Goal: Use online tool/utility: Use online tool/utility

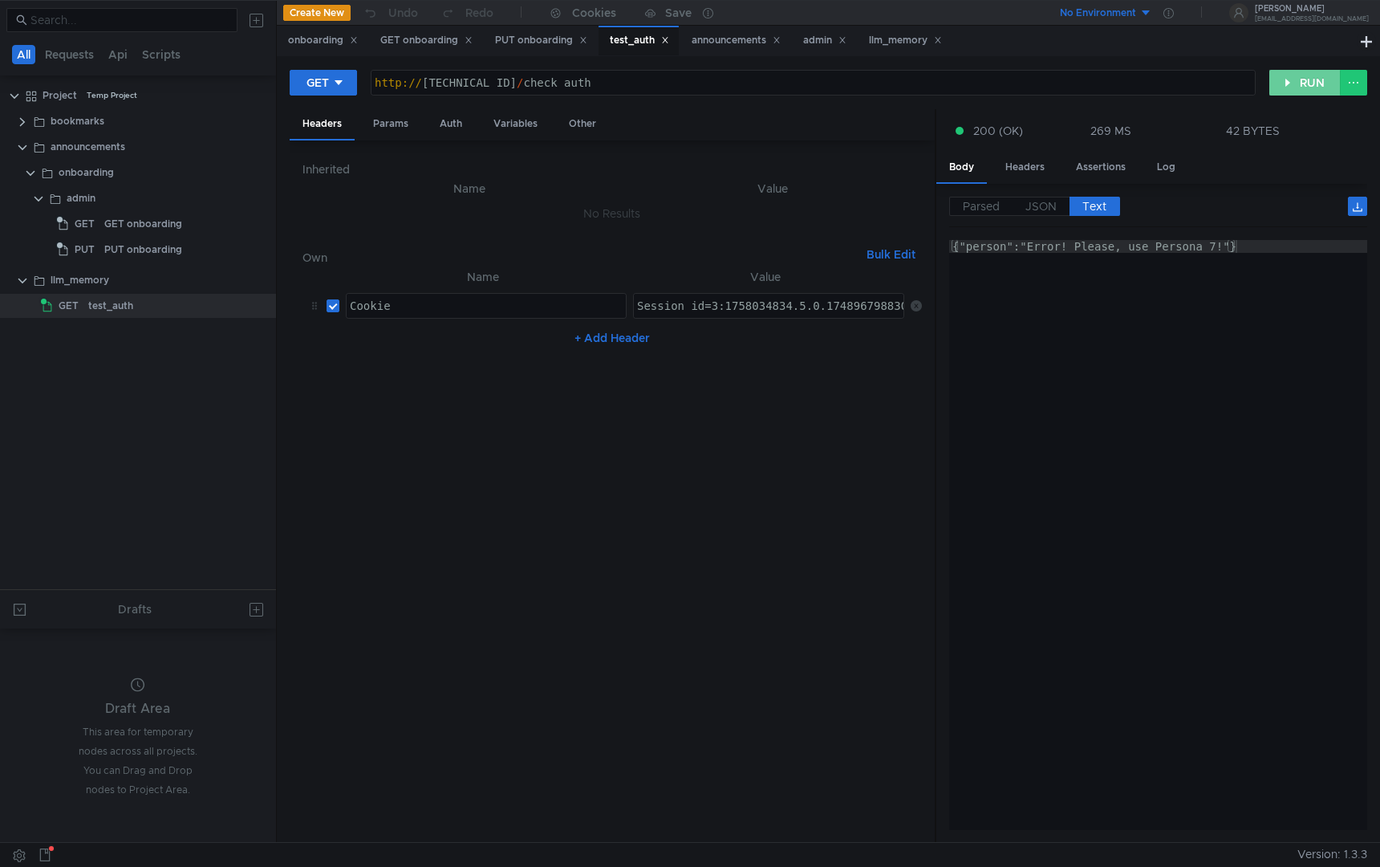
click at [1306, 90] on button "RUN" at bounding box center [1304, 83] width 71 height 26
click at [1294, 81] on button "RUN" at bounding box center [1304, 83] width 71 height 26
click at [1301, 83] on button "RUN" at bounding box center [1304, 83] width 71 height 26
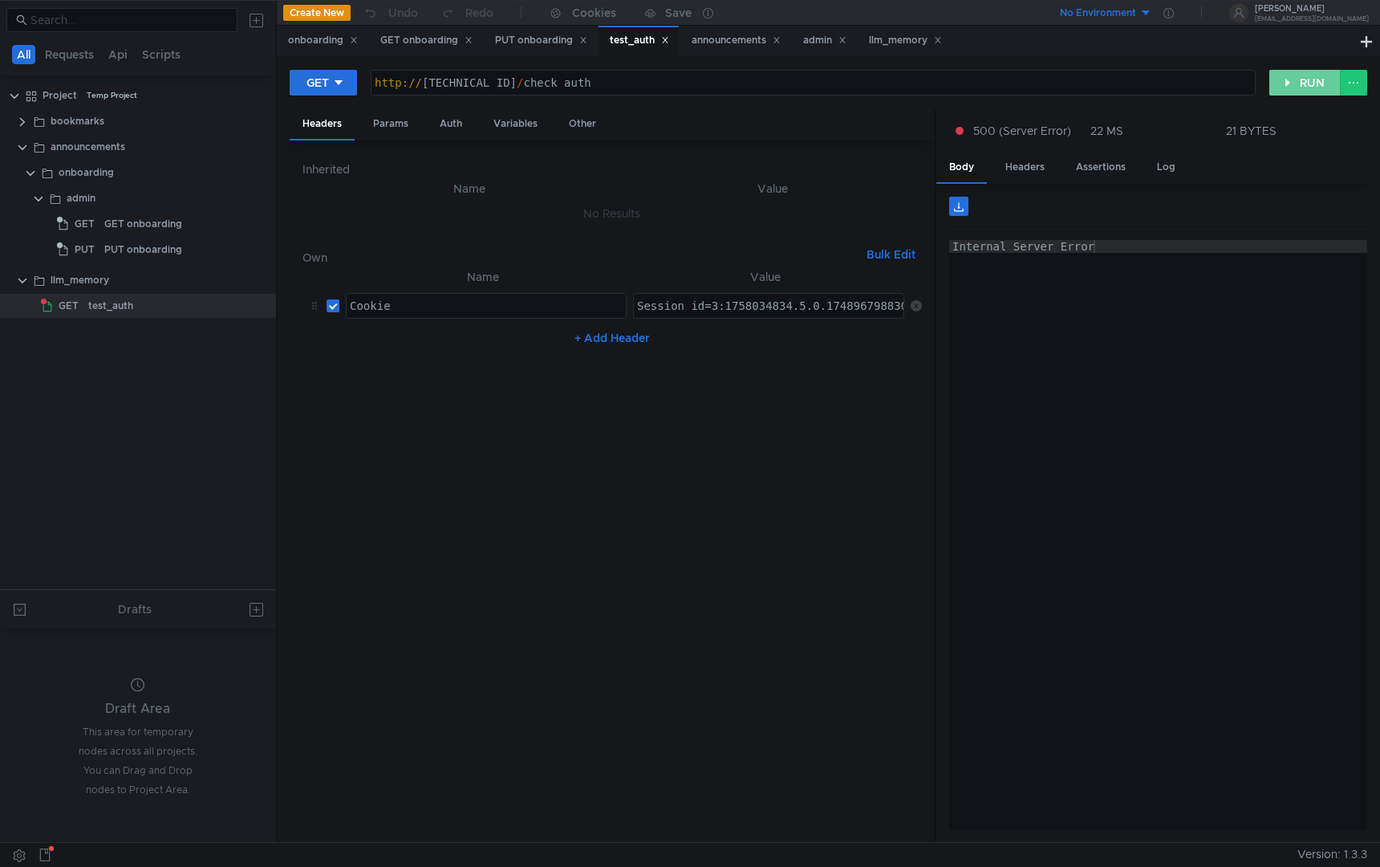
click at [1305, 84] on button "RUN" at bounding box center [1304, 83] width 71 height 26
click at [1292, 79] on button "RUN" at bounding box center [1304, 83] width 71 height 26
click at [1309, 80] on button "RUN" at bounding box center [1304, 83] width 71 height 26
click at [765, 459] on nz-table "Name Value Cookie ההההההההההההההההההההההההההההההההההההההההההההההההההההההההההההה…" at bounding box center [611, 548] width 619 height 562
click at [1298, 98] on div "GET http:// [TECHNICAL_ID] / check_auth ההההההההההההההההההההההההההההההההההההההה…" at bounding box center [829, 89] width 1078 height 40
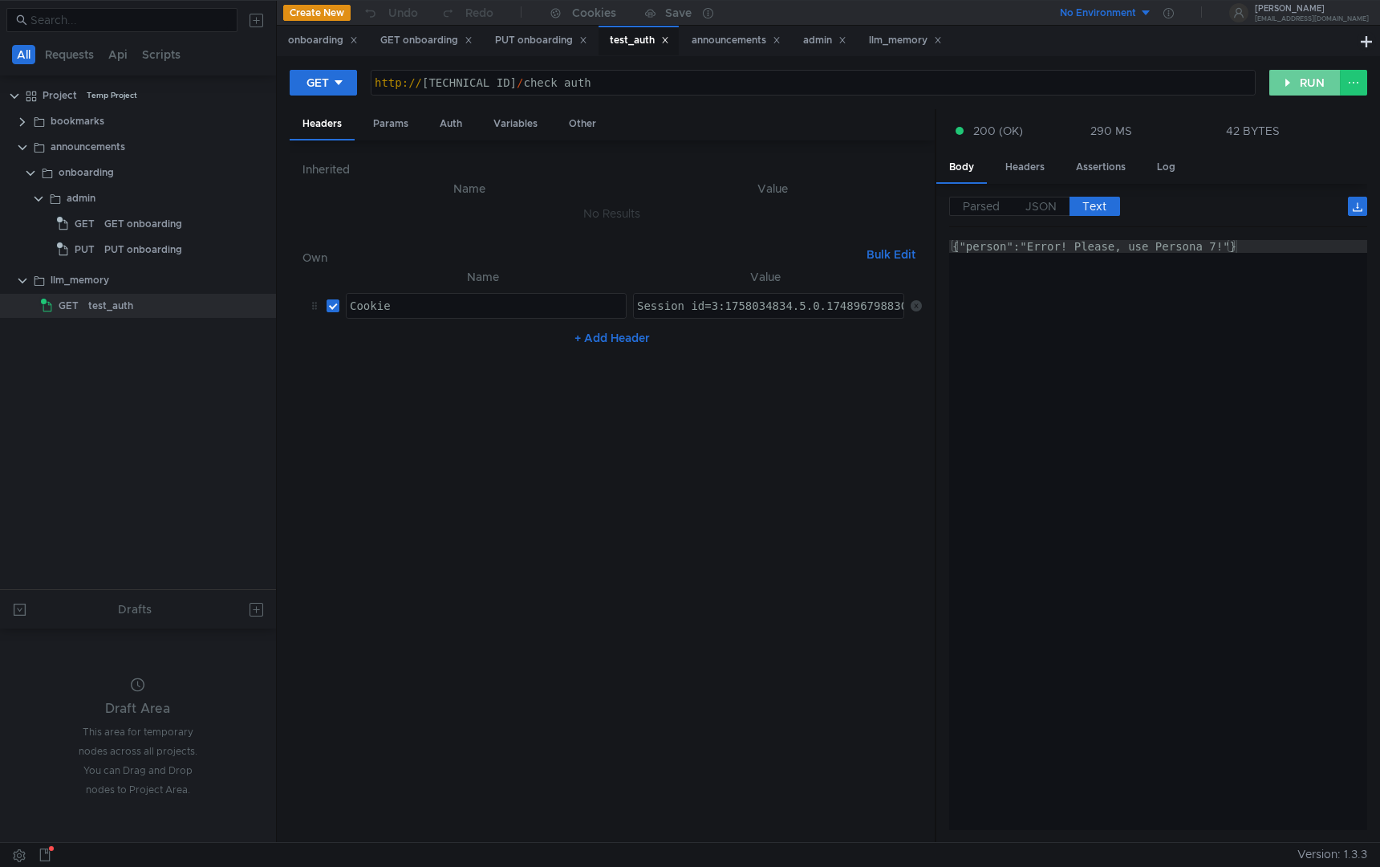
click at [1294, 89] on button "RUN" at bounding box center [1304, 83] width 71 height 26
click at [811, 426] on nz-table "Name Value Cookie ההההההההההההההההההההההההההההההההההההההההההההההההההההההההההההה…" at bounding box center [611, 548] width 619 height 562
